Goal: Task Accomplishment & Management: Manage account settings

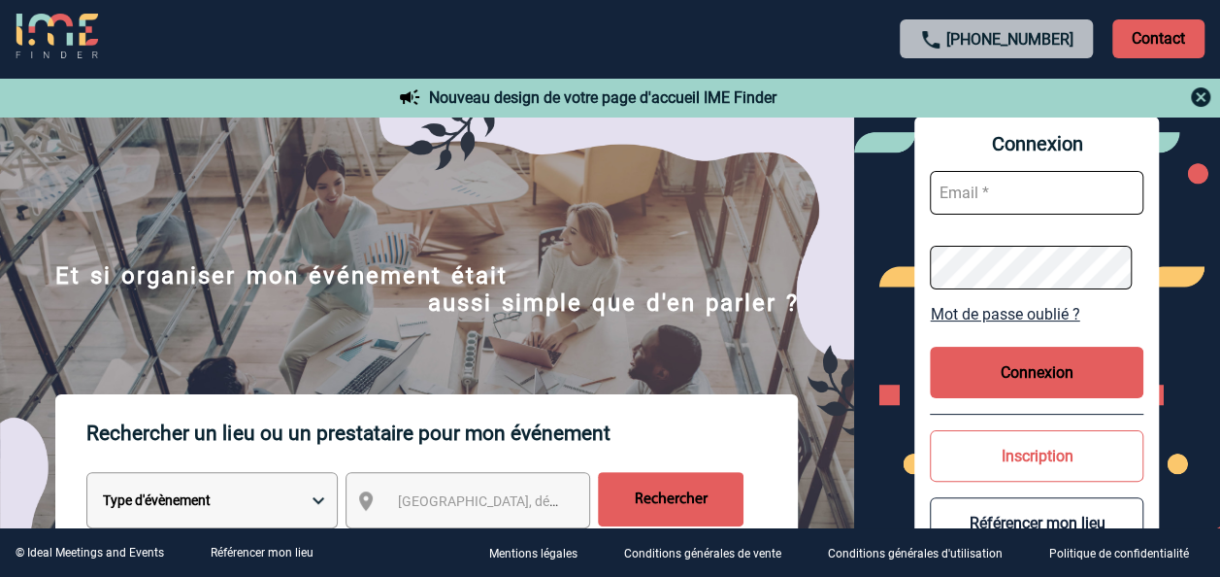
click at [1010, 185] on input "text" at bounding box center [1037, 193] width 214 height 44
type input "[EMAIL_ADDRESS][DOMAIN_NAME]"
click at [1029, 375] on button "Connexion" at bounding box center [1037, 371] width 214 height 51
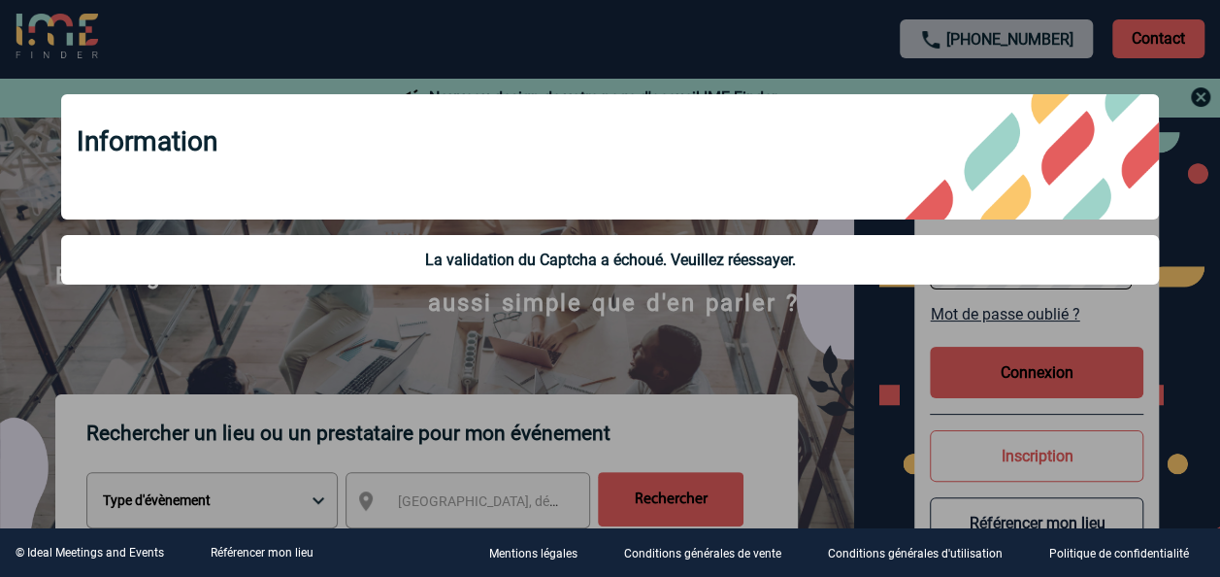
click at [824, 309] on div "Information La validation du Captcha a échoué. Veuillez réessayer." at bounding box center [610, 192] width 1146 height 244
click at [764, 250] on div "La validation du Captcha a échoué. Veuillez réessayer." at bounding box center [610, 259] width 1098 height 49
click at [730, 252] on div "La validation du Captcha a échoué. Veuillez réessayer." at bounding box center [610, 259] width 1067 height 18
click at [1202, 90] on div at bounding box center [610, 288] width 1220 height 577
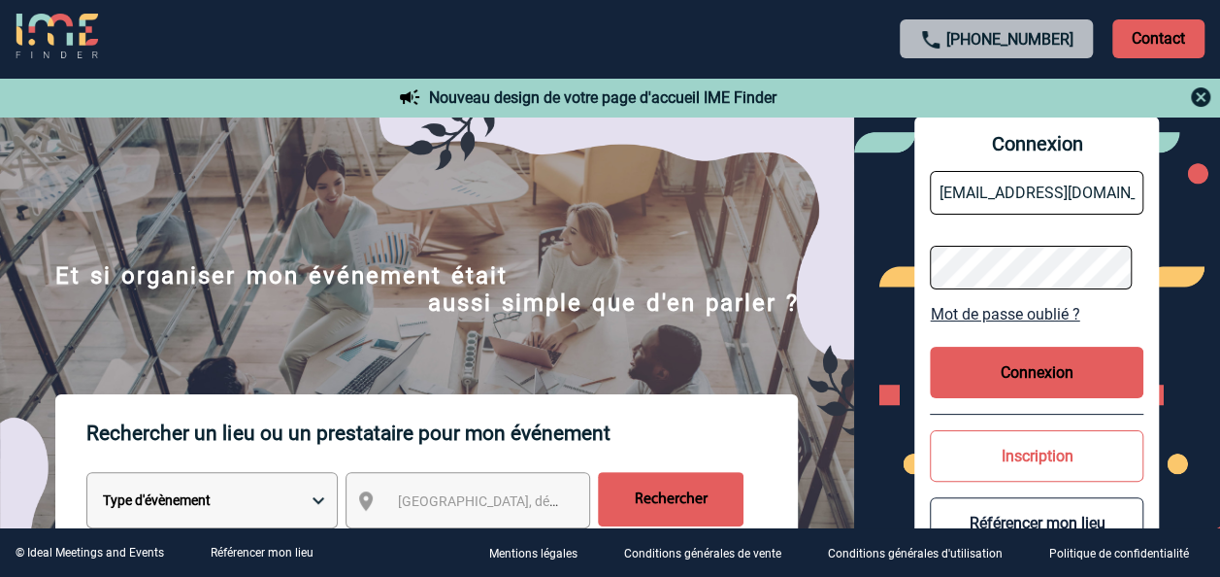
click at [1060, 198] on input "[EMAIL_ADDRESS][DOMAIN_NAME]" at bounding box center [1037, 193] width 214 height 44
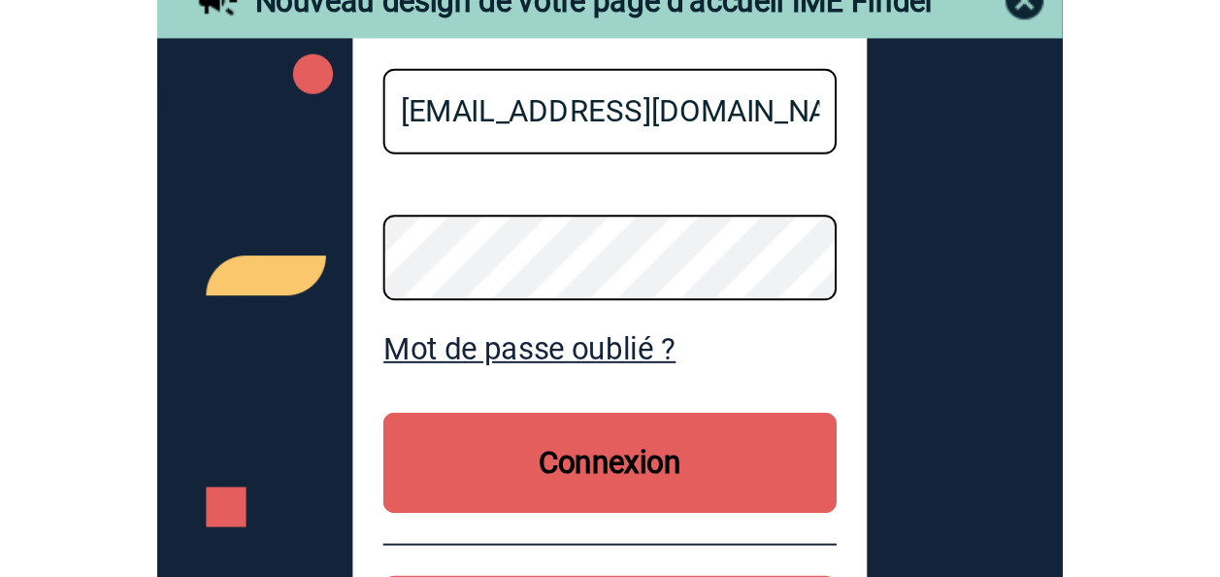
scroll to position [102, 0]
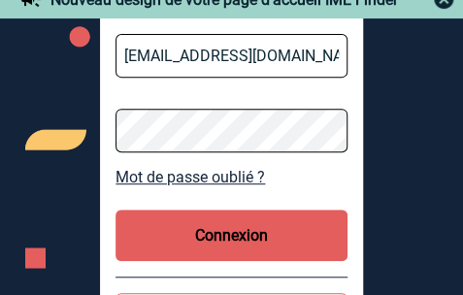
click at [270, 223] on button "Connexion" at bounding box center [231, 235] width 232 height 51
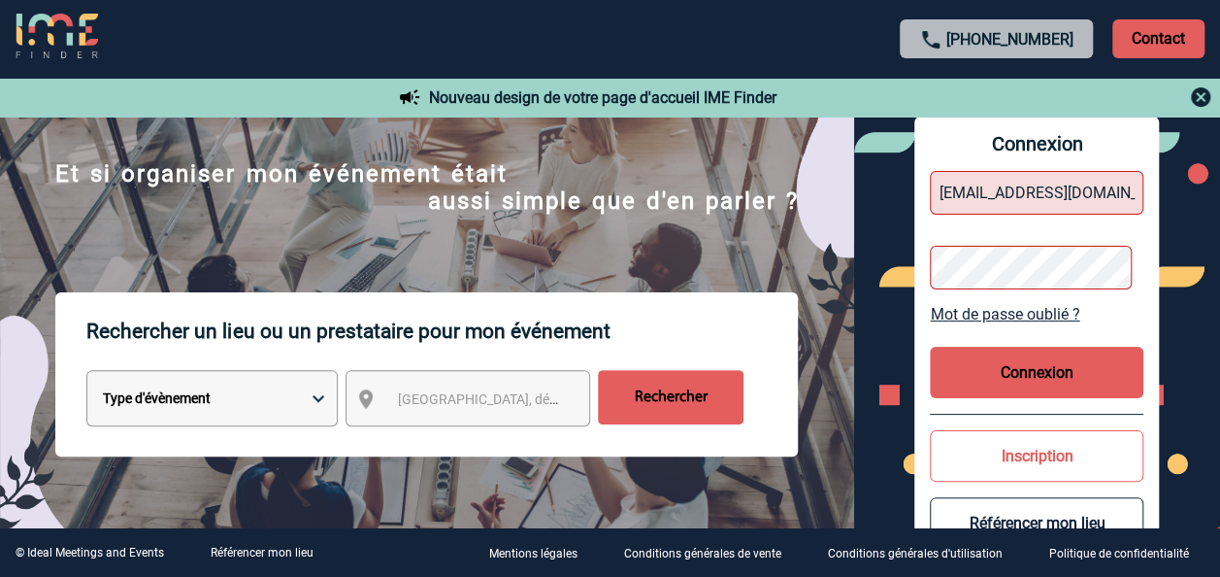
click at [1011, 374] on button "Connexion" at bounding box center [1037, 371] width 214 height 51
click at [1039, 372] on button "Connexion" at bounding box center [1037, 371] width 214 height 51
click at [1200, 97] on img at bounding box center [1200, 96] width 23 height 23
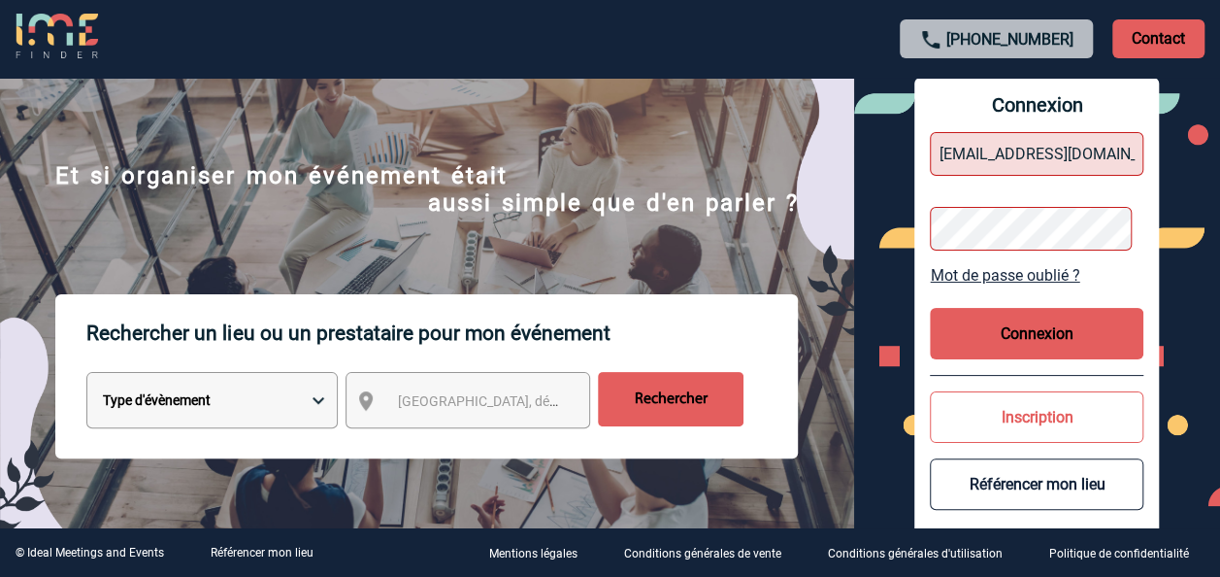
scroll to position [0, 0]
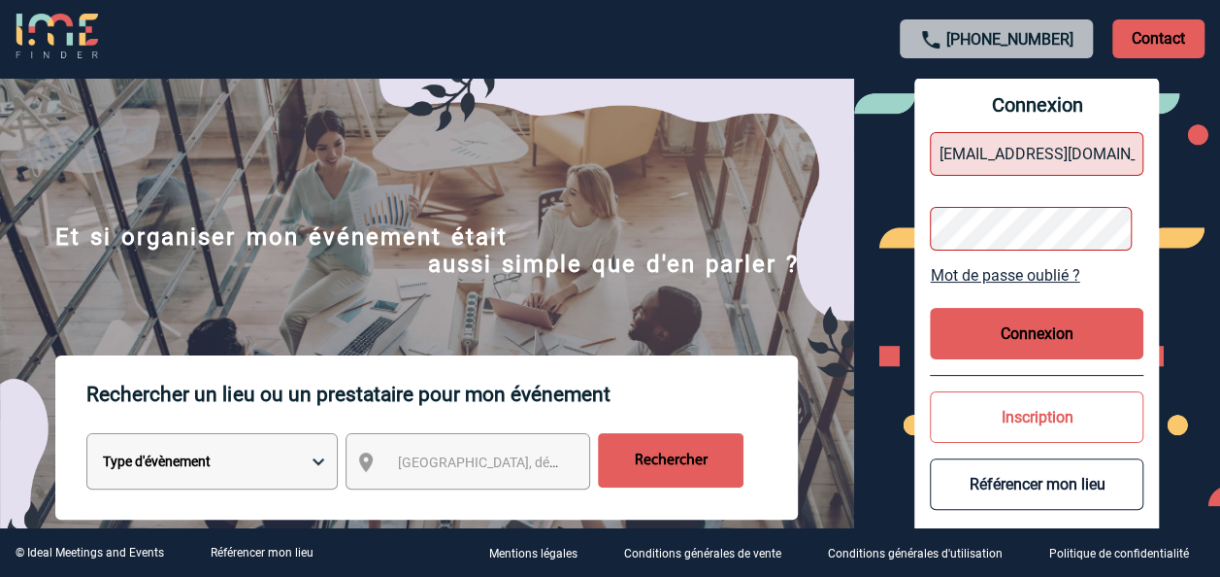
click at [1008, 324] on button "Connexion" at bounding box center [1037, 333] width 214 height 51
click at [1014, 202] on form "[EMAIL_ADDRESS][DOMAIN_NAME]" at bounding box center [1037, 190] width 214 height 149
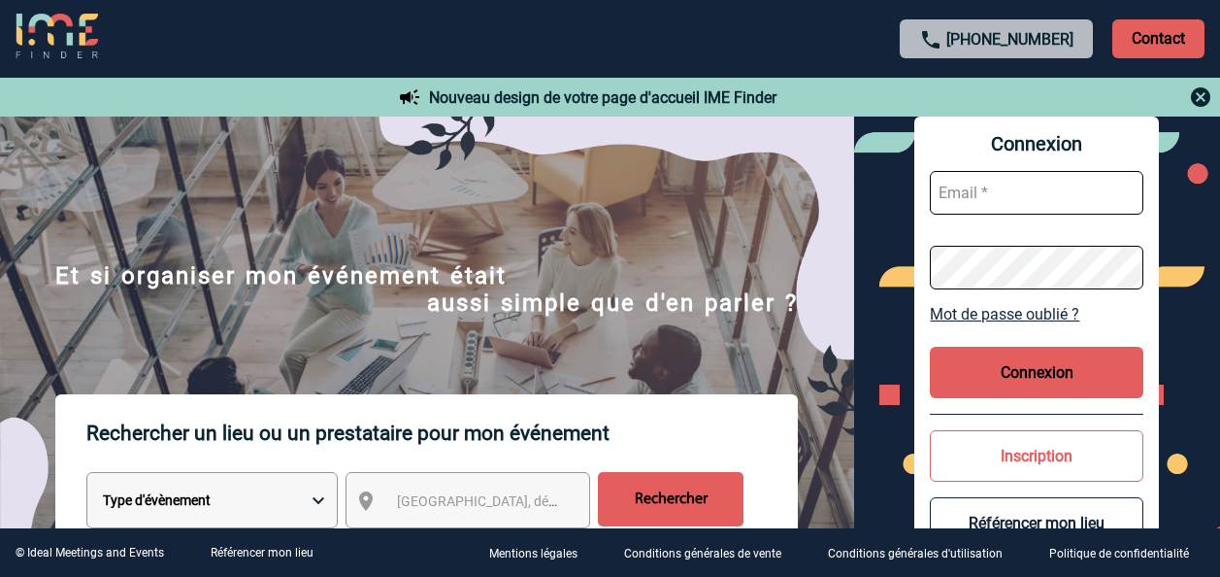
scroll to position [39, 0]
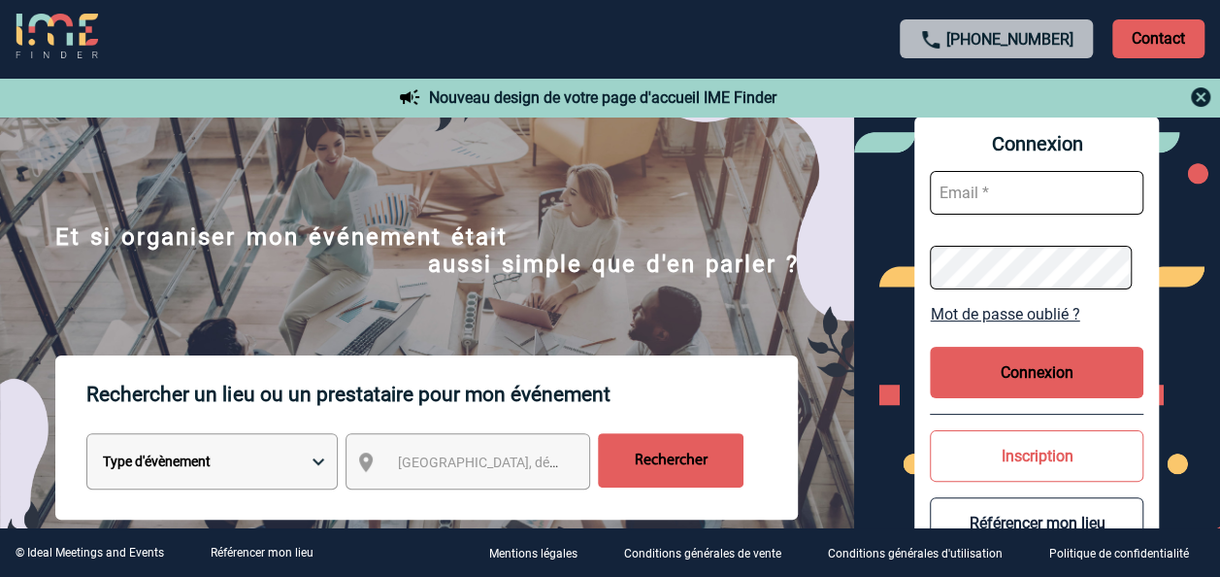
click at [511, 95] on div "Nouveau design de votre page d'accueil IME Finder" at bounding box center [610, 97] width 1220 height 39
click at [1029, 205] on input "text" at bounding box center [1037, 193] width 214 height 44
paste input "[EMAIL_ADDRESS][DOMAIN_NAME]"
type input "[EMAIL_ADDRESS][DOMAIN_NAME]"
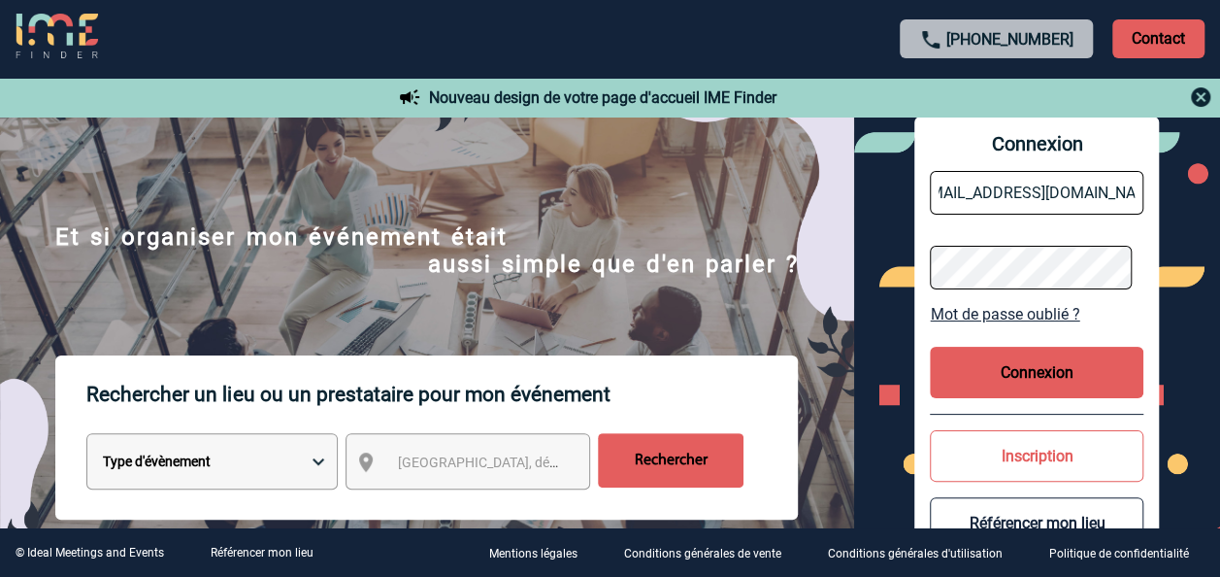
scroll to position [0, 0]
click at [987, 370] on button "Connexion" at bounding box center [1037, 371] width 214 height 51
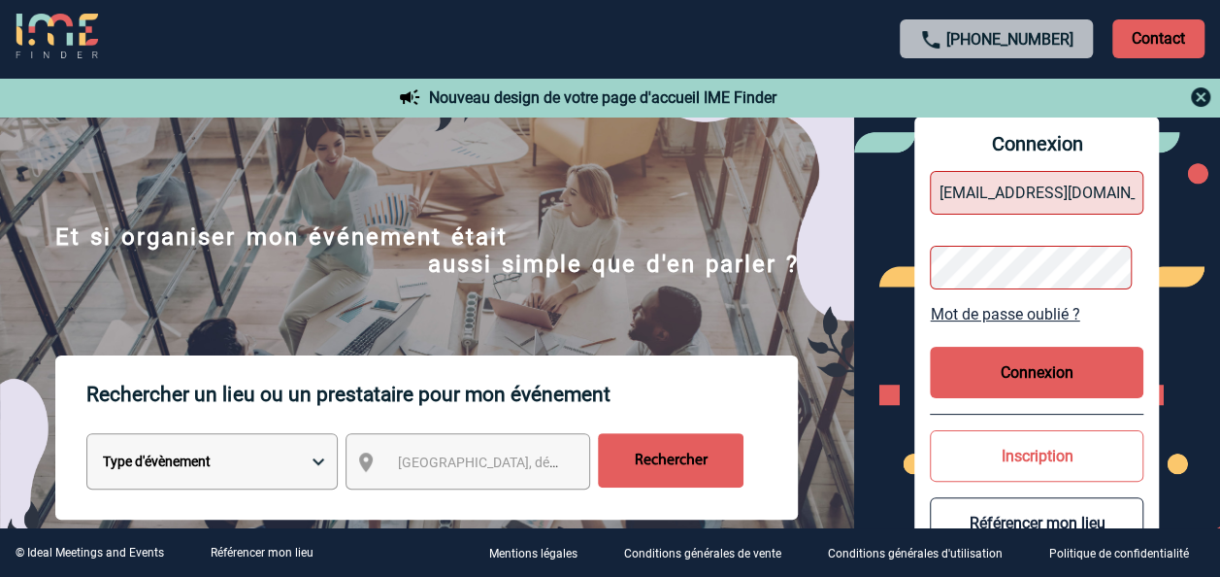
click at [987, 370] on button "Connexion" at bounding box center [1037, 371] width 214 height 51
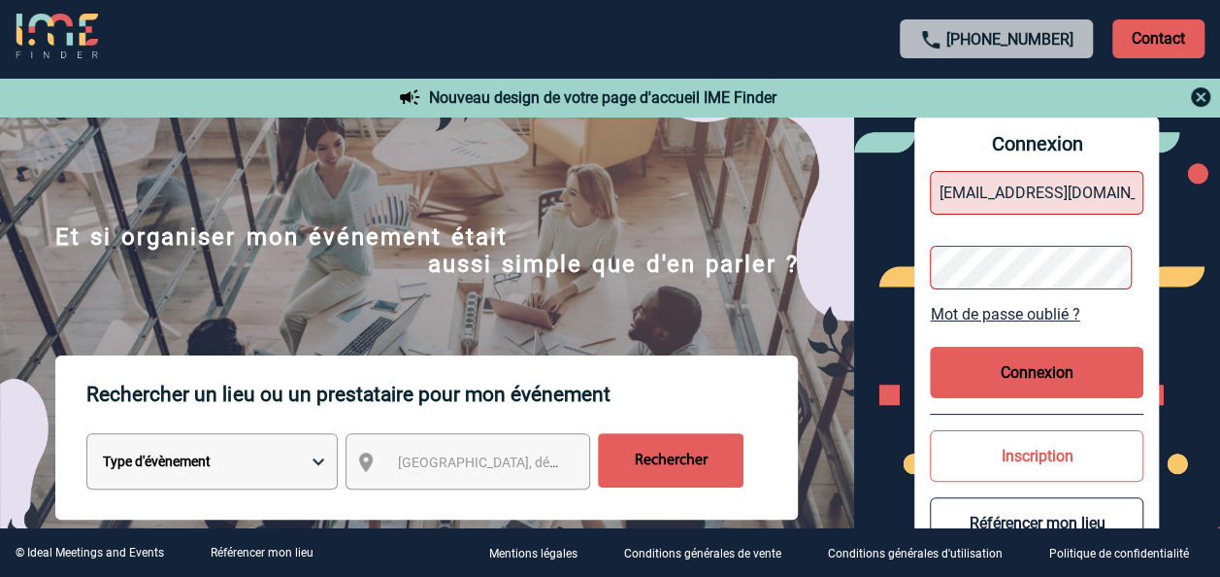
click at [987, 370] on button "Connexion" at bounding box center [1037, 371] width 214 height 51
click at [987, 370] on body "[PHONE_NUMBER] Contact Contact Nouveau design de votre page d'accueil IME Finde…" at bounding box center [610, 249] width 1220 height 577
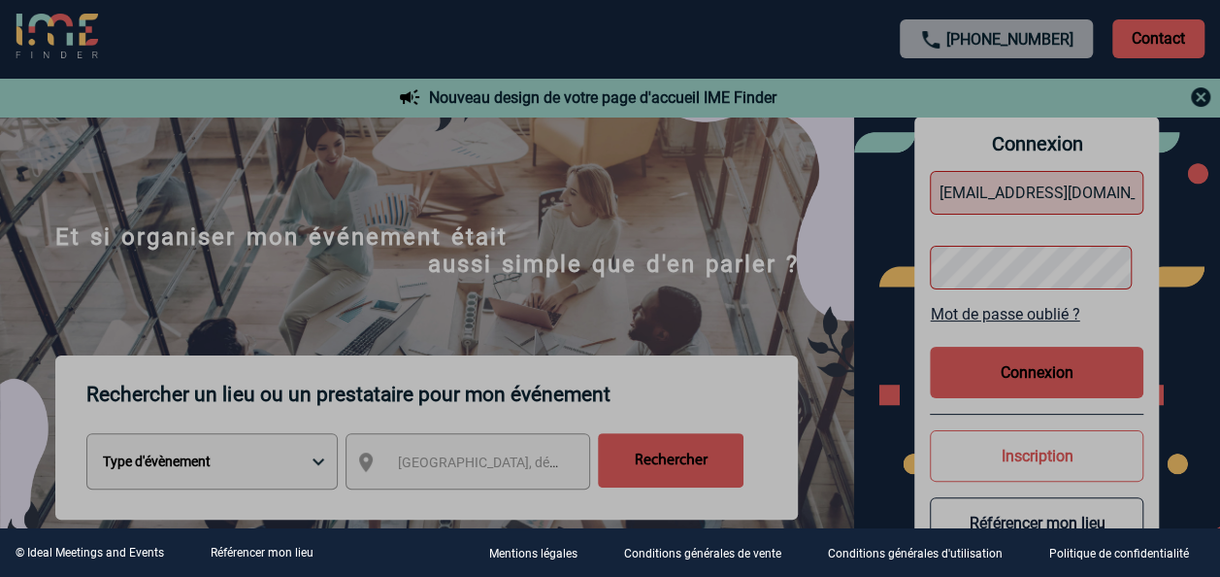
click at [987, 370] on div at bounding box center [610, 288] width 1220 height 577
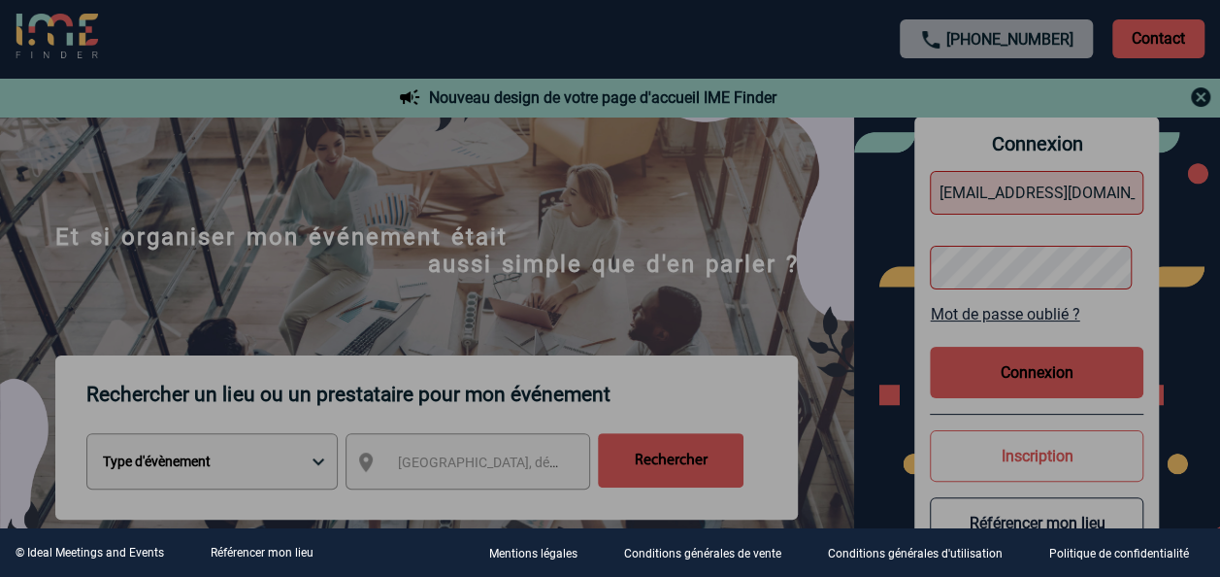
click at [987, 370] on div at bounding box center [610, 288] width 1220 height 577
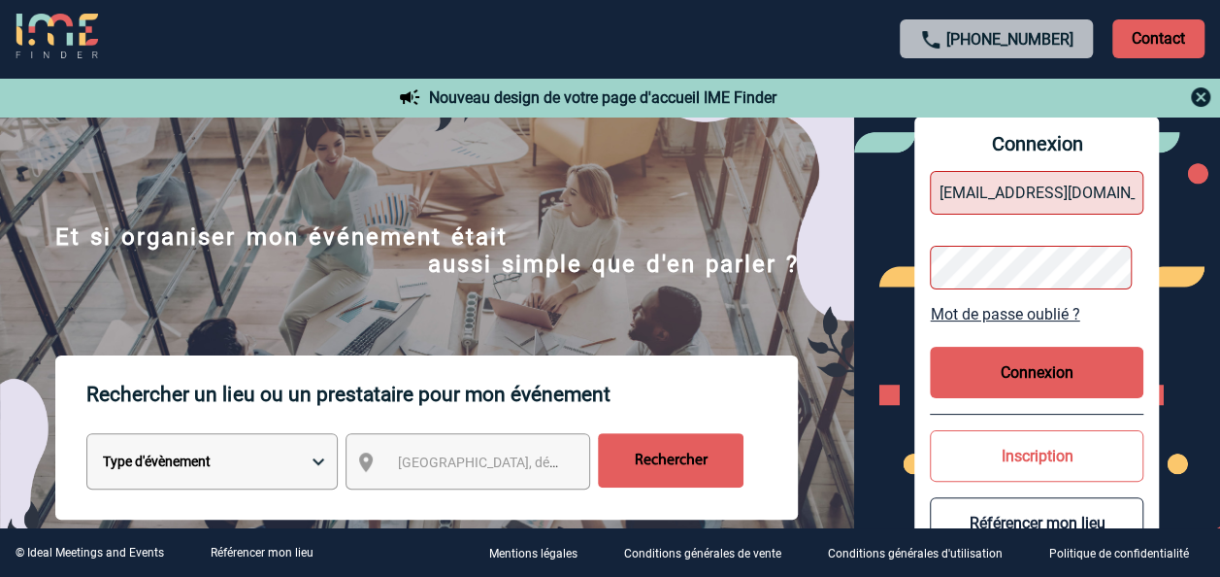
click at [987, 370] on button "Connexion" at bounding box center [1037, 371] width 214 height 51
click at [1013, 313] on link "Mot de passe oublié ?" at bounding box center [1037, 314] width 214 height 18
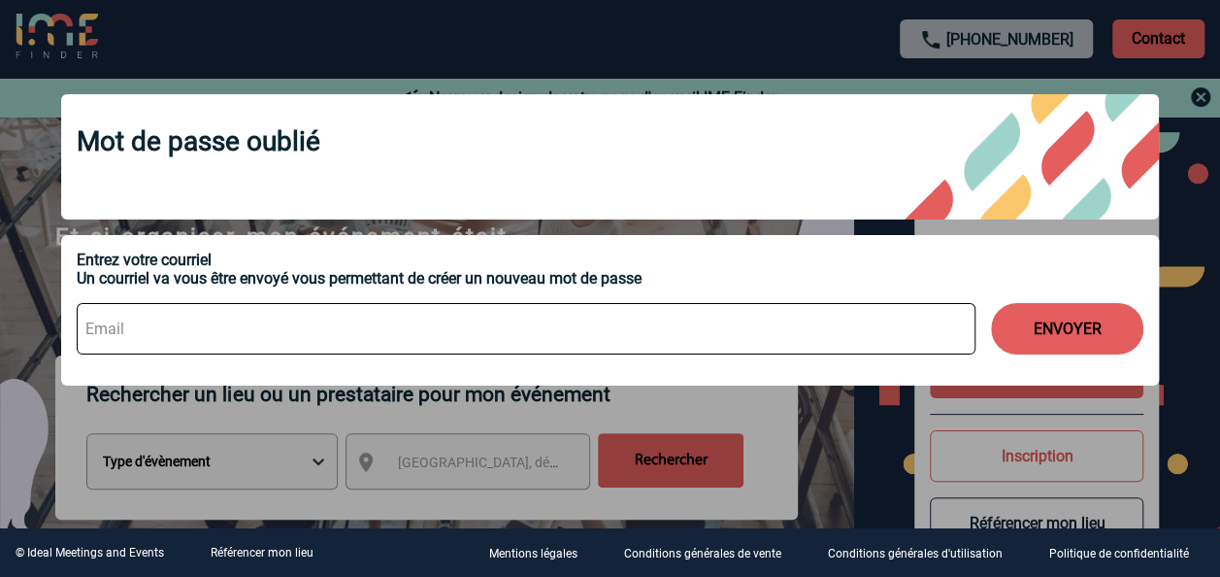
click at [855, 307] on input at bounding box center [526, 328] width 899 height 51
type input "[EMAIL_ADDRESS][DOMAIN_NAME]"
click at [1079, 322] on button "ENVOYER" at bounding box center [1067, 328] width 152 height 51
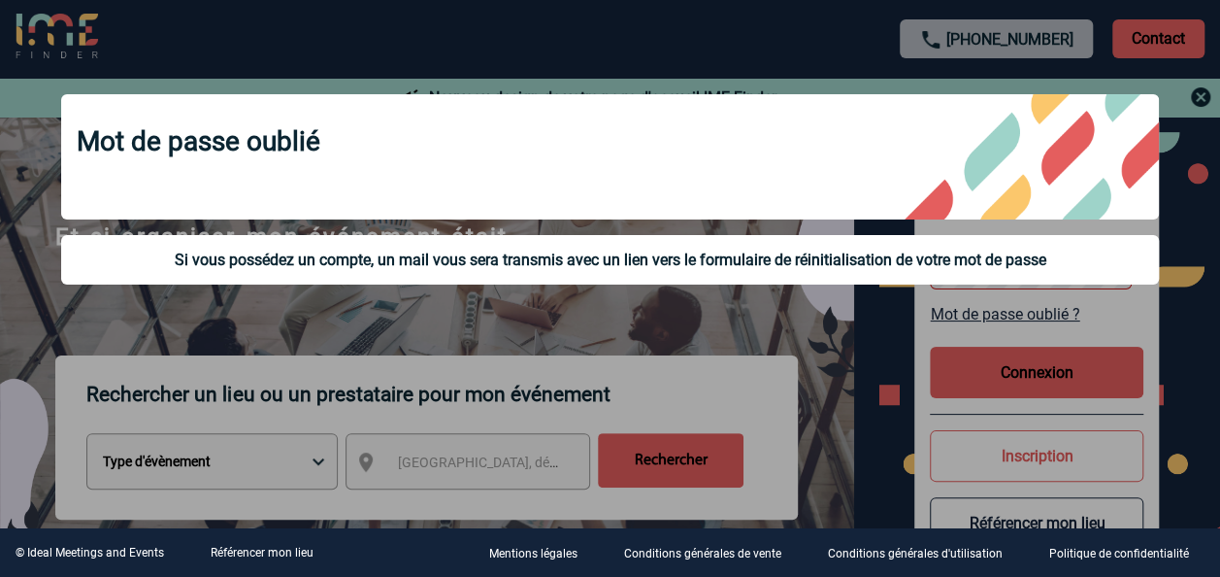
click at [1209, 99] on div at bounding box center [610, 288] width 1220 height 577
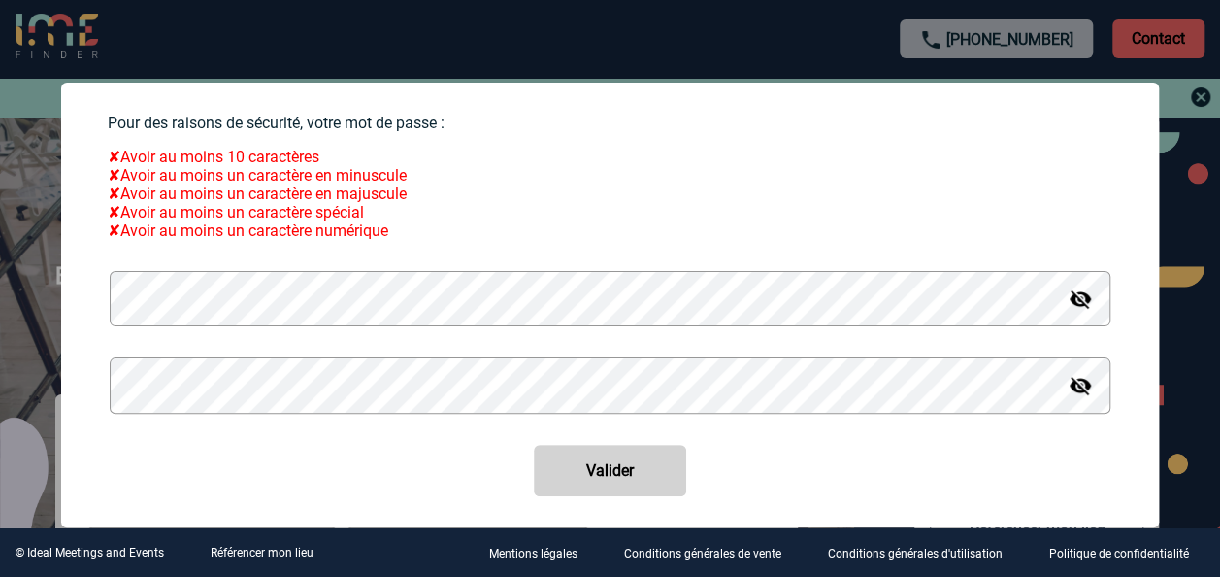
scroll to position [155, 0]
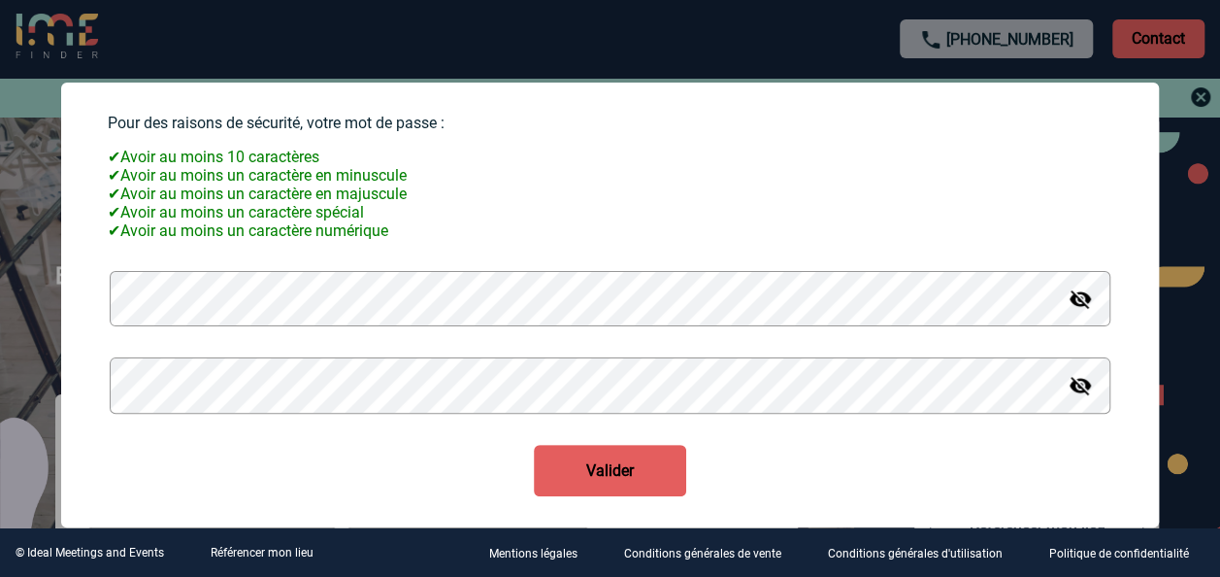
click at [580, 468] on button "Valider" at bounding box center [610, 470] width 152 height 51
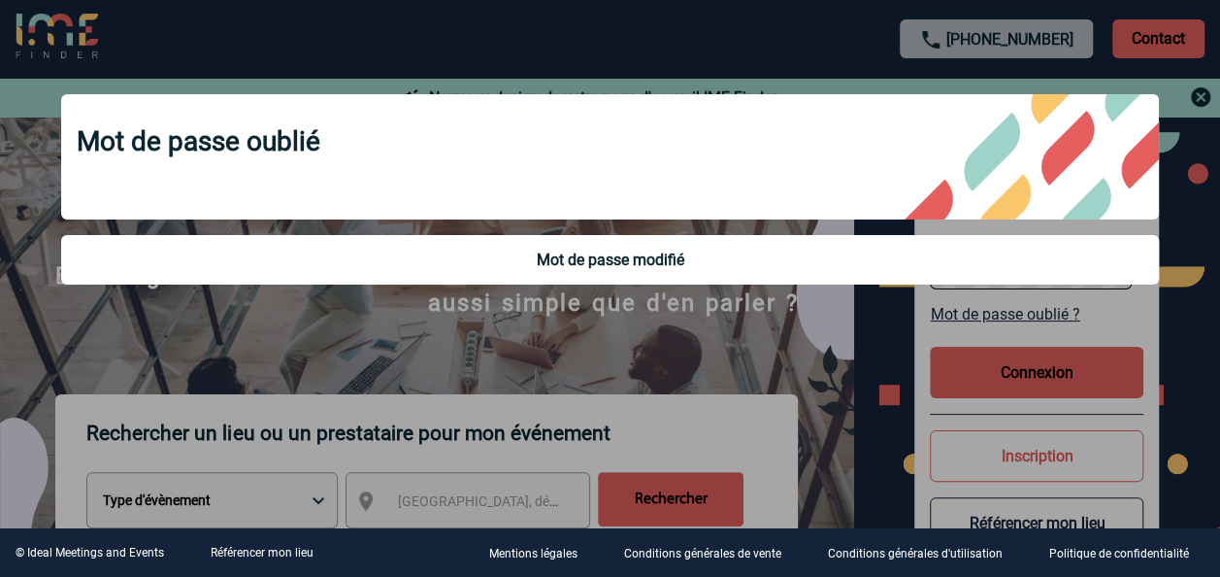
scroll to position [0, 0]
click at [899, 295] on div "Mot de passe oublié Mot de passe modifié" at bounding box center [610, 192] width 1146 height 244
click at [1175, 194] on div "Mot de passe oublié Mot de passe modifié" at bounding box center [610, 192] width 1146 height 244
click at [1203, 95] on div at bounding box center [610, 288] width 1220 height 577
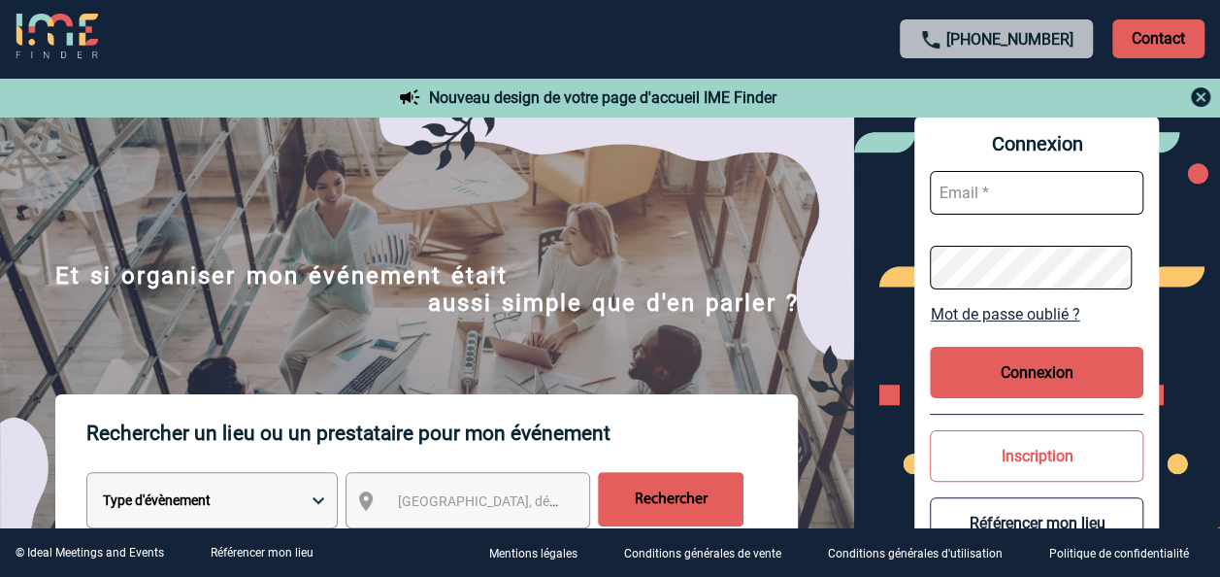
click at [1021, 195] on input "text" at bounding box center [1037, 193] width 214 height 44
click at [1004, 186] on input "m" at bounding box center [1037, 193] width 214 height 44
type input "[EMAIL_ADDRESS][DOMAIN_NAME]"
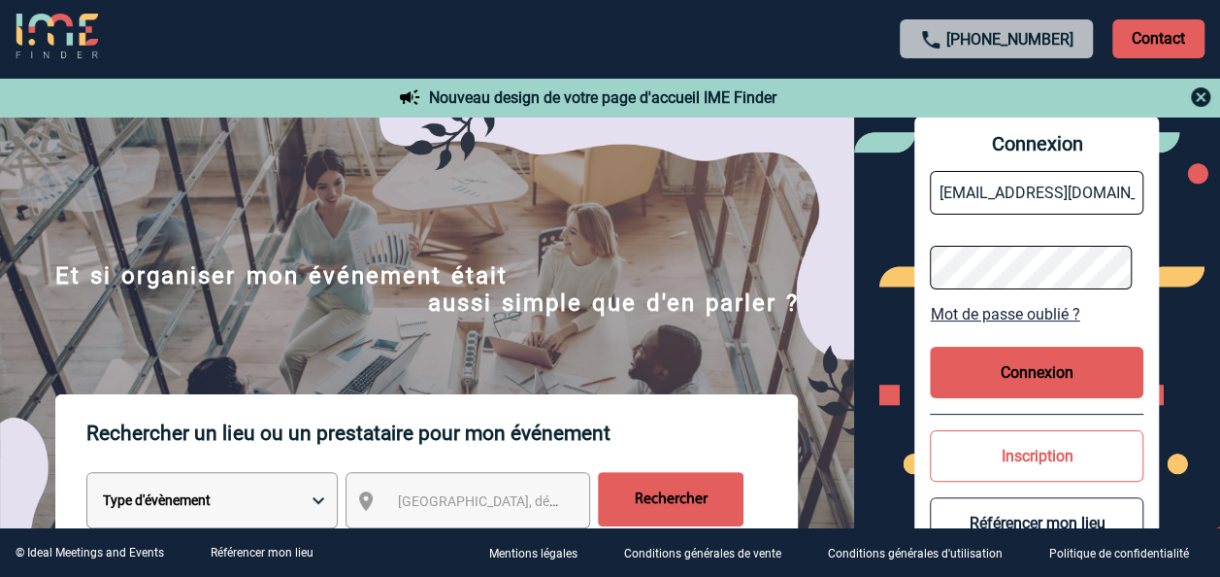
click at [1029, 393] on button "Connexion" at bounding box center [1037, 371] width 214 height 51
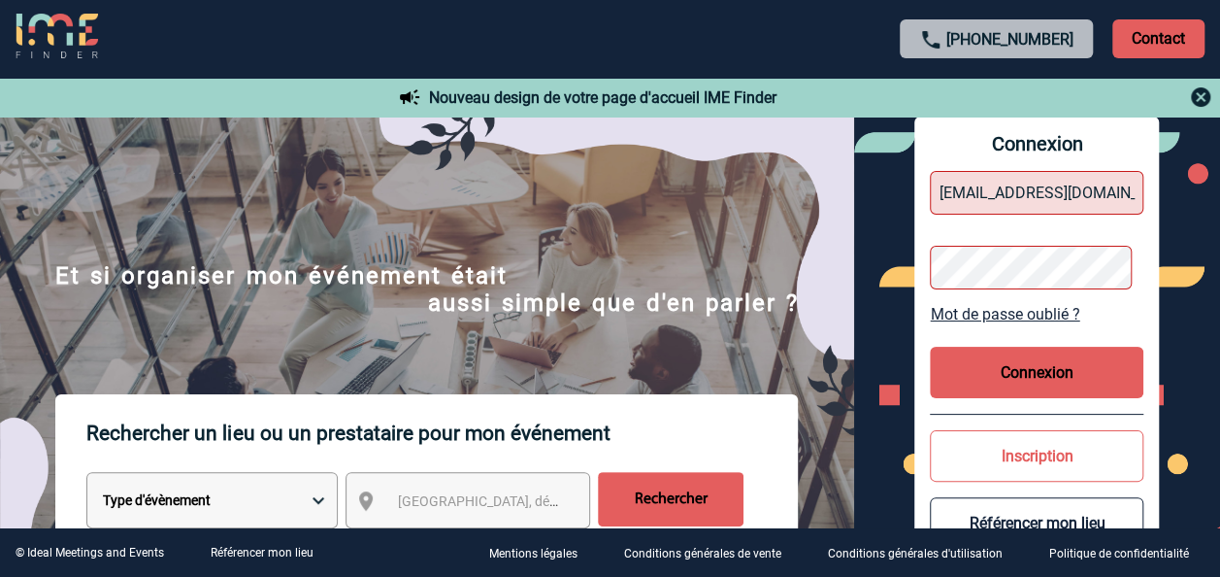
click at [945, 188] on input "[EMAIL_ADDRESS][DOMAIN_NAME]" at bounding box center [1037, 193] width 214 height 44
click at [1048, 379] on button "Connexion" at bounding box center [1037, 371] width 214 height 51
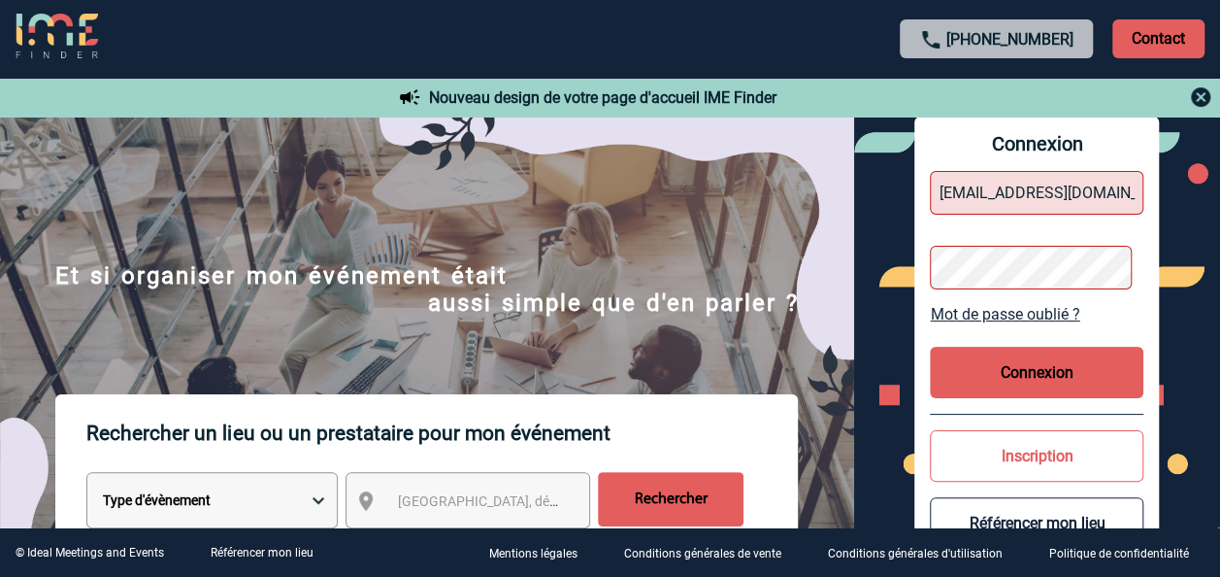
click at [1048, 379] on button "Connexion" at bounding box center [1037, 371] width 214 height 51
